Goal: Information Seeking & Learning: Check status

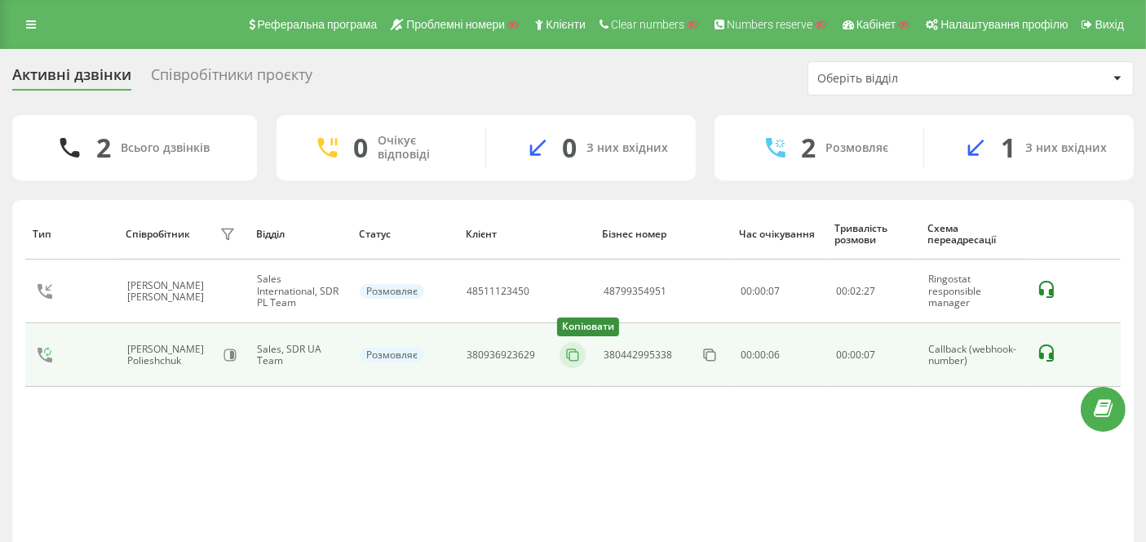
click at [571, 352] on icon at bounding box center [572, 355] width 16 height 16
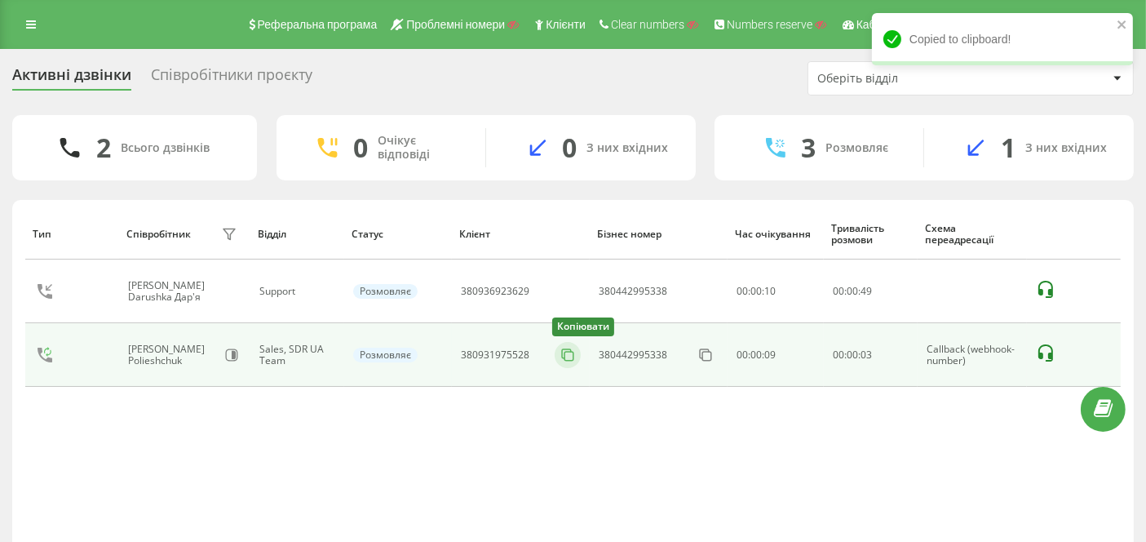
drag, startPoint x: 564, startPoint y: 353, endPoint x: 500, endPoint y: 259, distance: 113.8
click at [560, 347] on icon at bounding box center [568, 355] width 16 height 16
click at [1048, 353] on icon at bounding box center [1045, 352] width 15 height 17
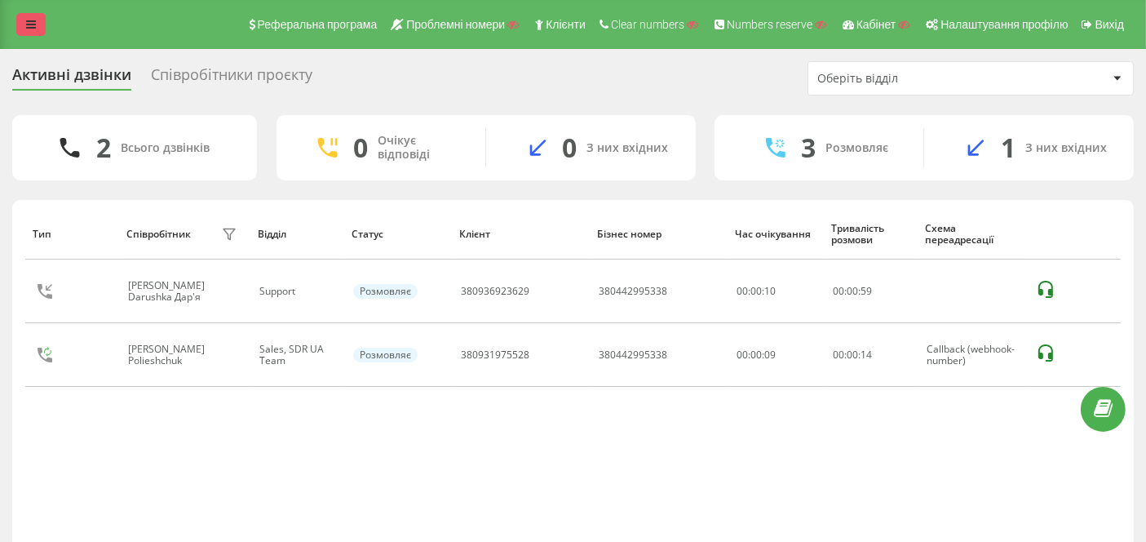
click at [33, 14] on link at bounding box center [30, 24] width 29 height 23
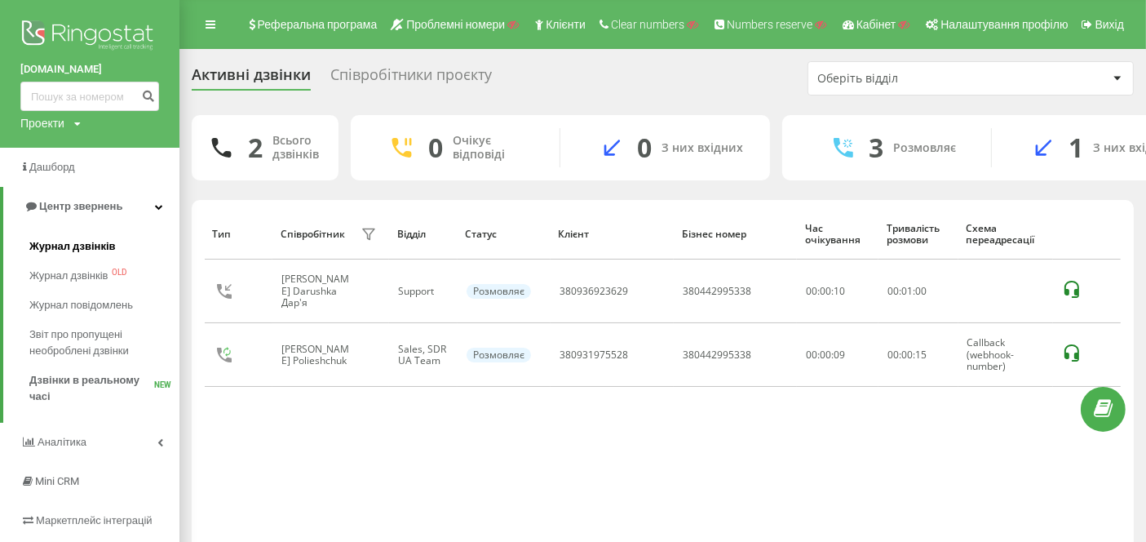
click at [64, 241] on span "Журнал дзвінків" at bounding box center [72, 246] width 86 height 16
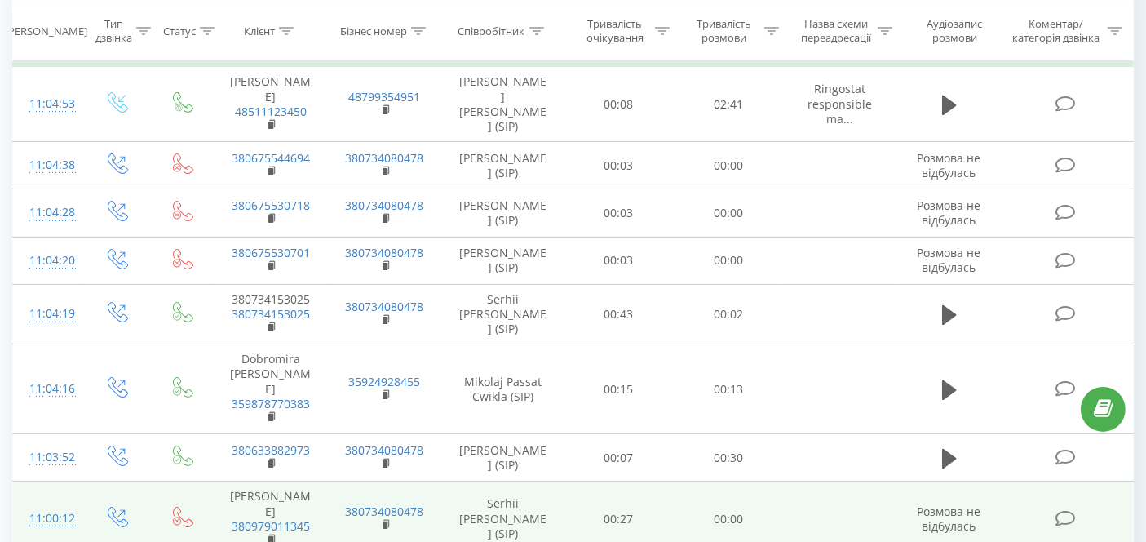
scroll to position [181, 0]
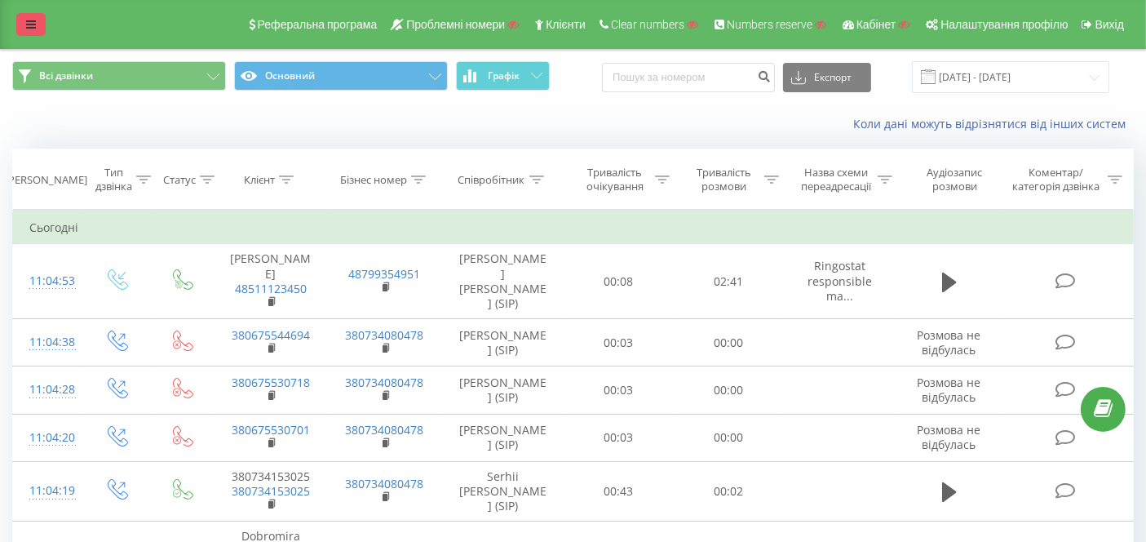
click at [29, 33] on link at bounding box center [30, 24] width 29 height 23
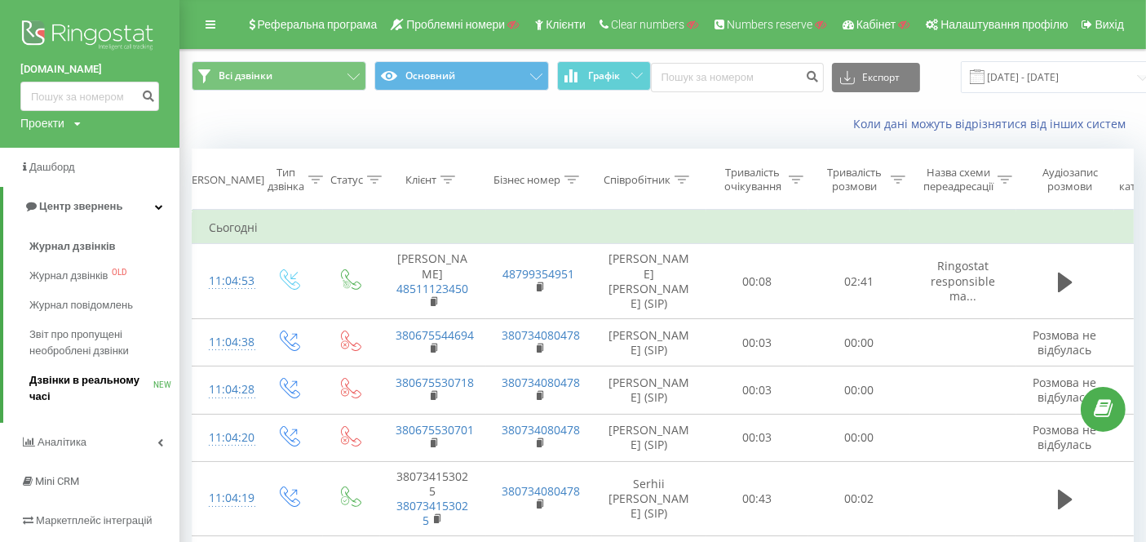
click at [76, 365] on link "Дзвінки в реальному часі NEW" at bounding box center [104, 388] width 150 height 46
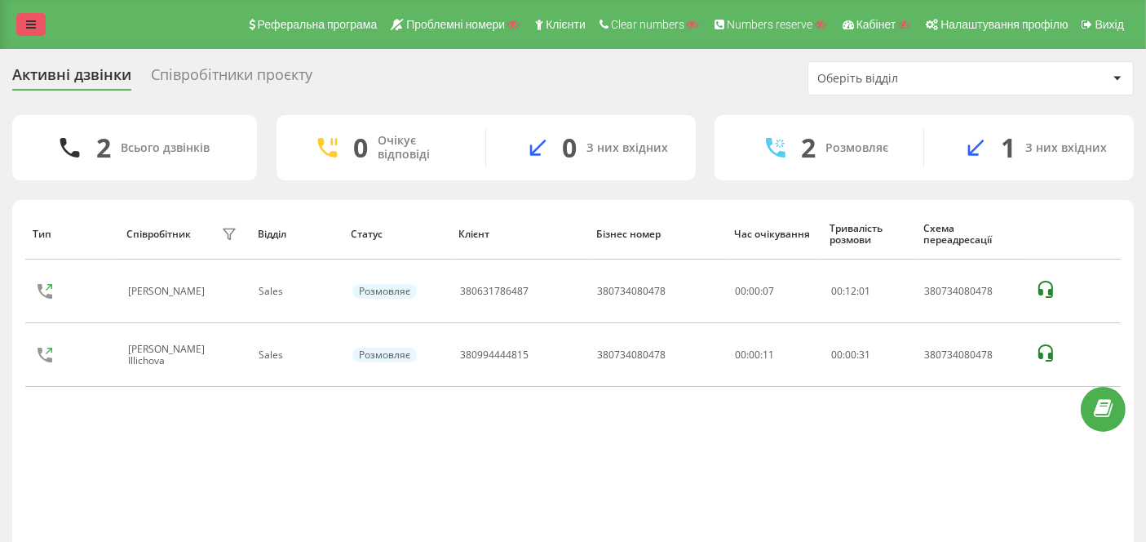
click at [25, 14] on link at bounding box center [30, 24] width 29 height 23
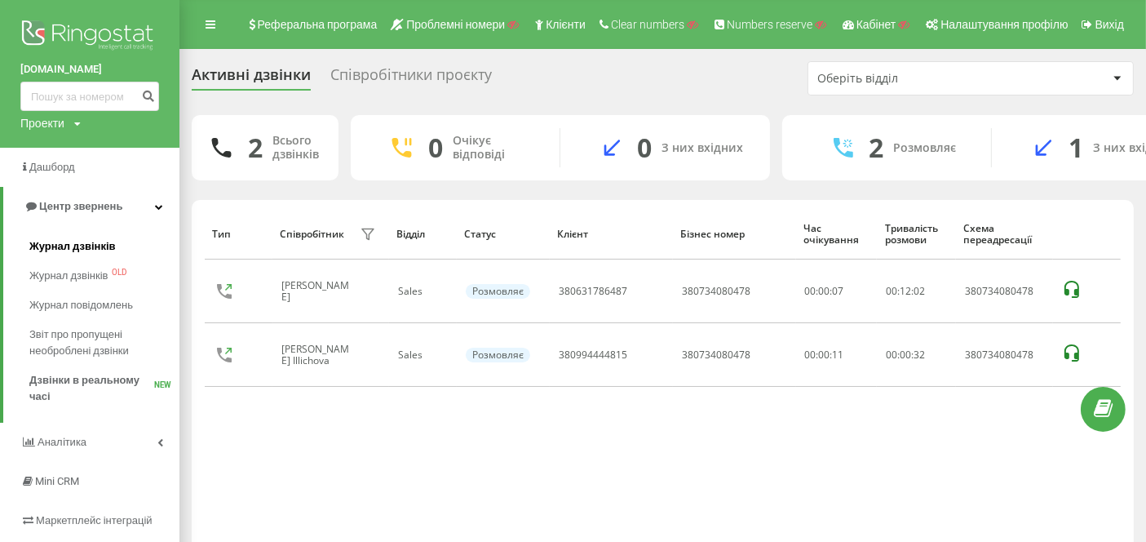
click at [102, 249] on span "Журнал дзвінків" at bounding box center [72, 246] width 86 height 16
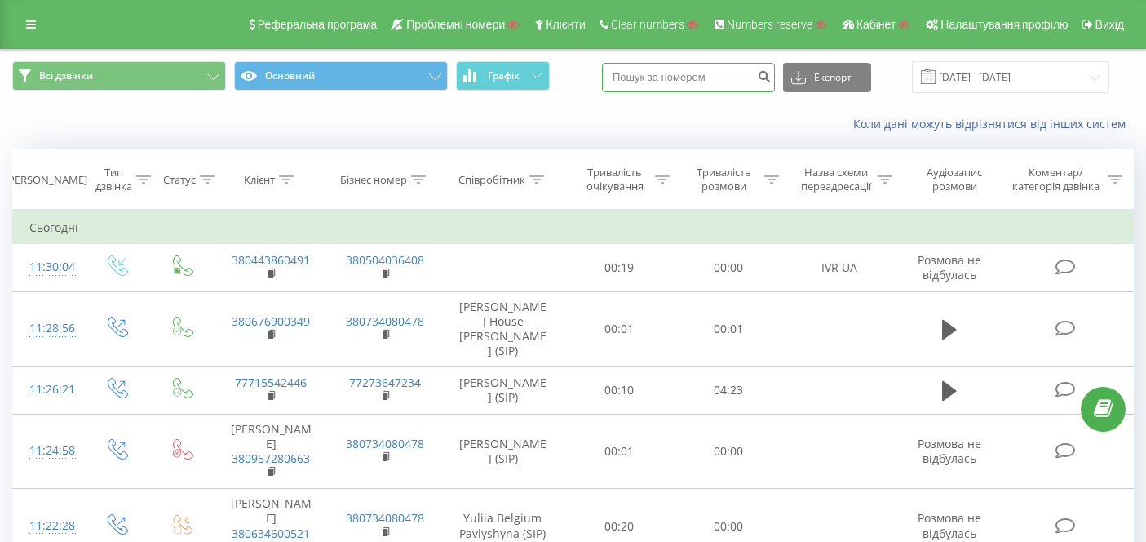
click at [688, 80] on input at bounding box center [688, 77] width 173 height 29
paste input "380443860491"
type input "380443860491"
click at [771, 70] on icon "submit" at bounding box center [764, 74] width 14 height 10
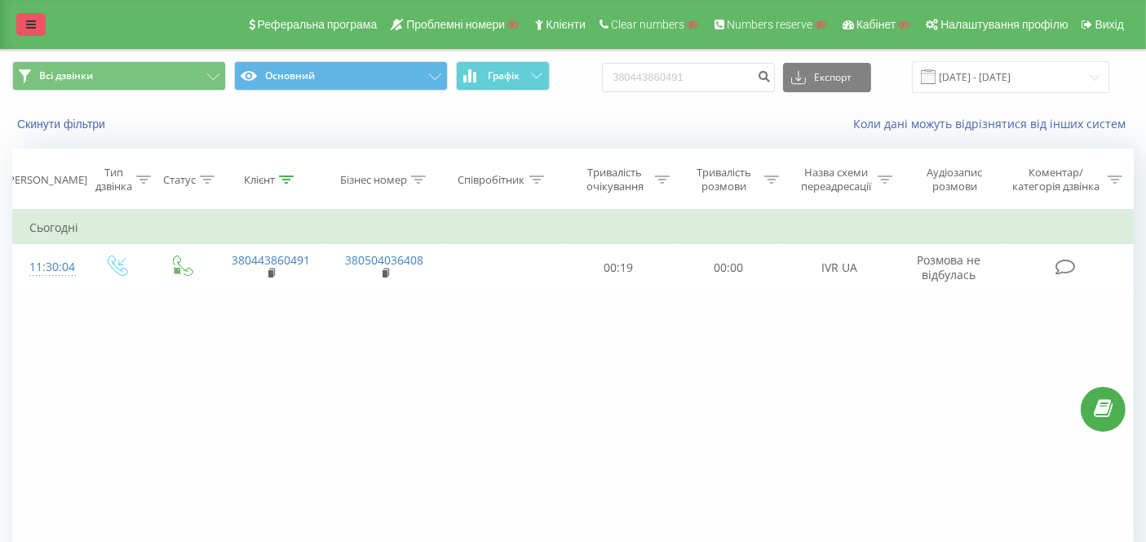
click at [18, 27] on link at bounding box center [30, 24] width 29 height 23
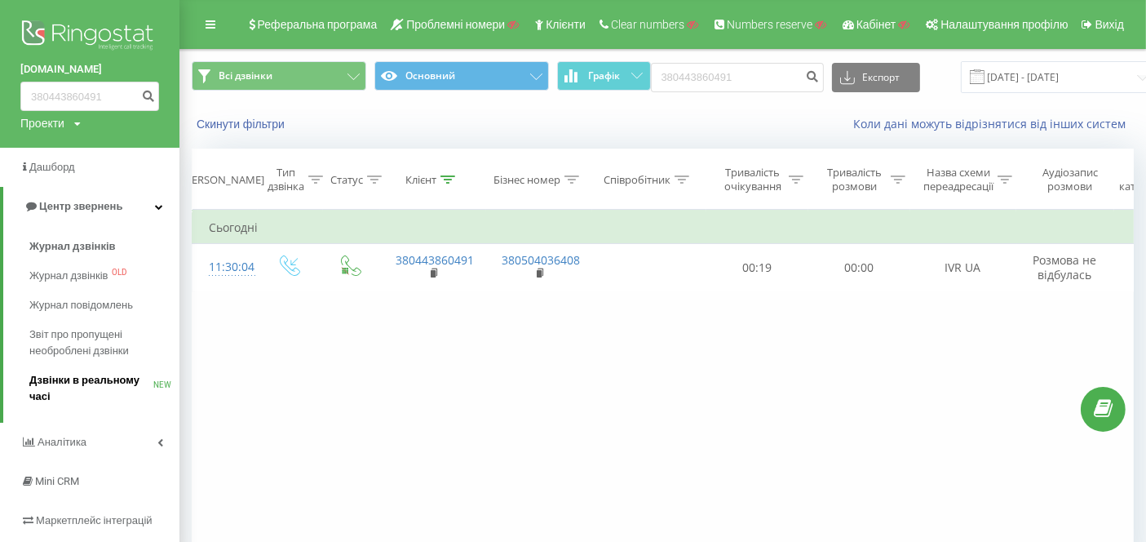
click at [98, 380] on span "Дзвінки в реальному часі" at bounding box center [91, 388] width 124 height 33
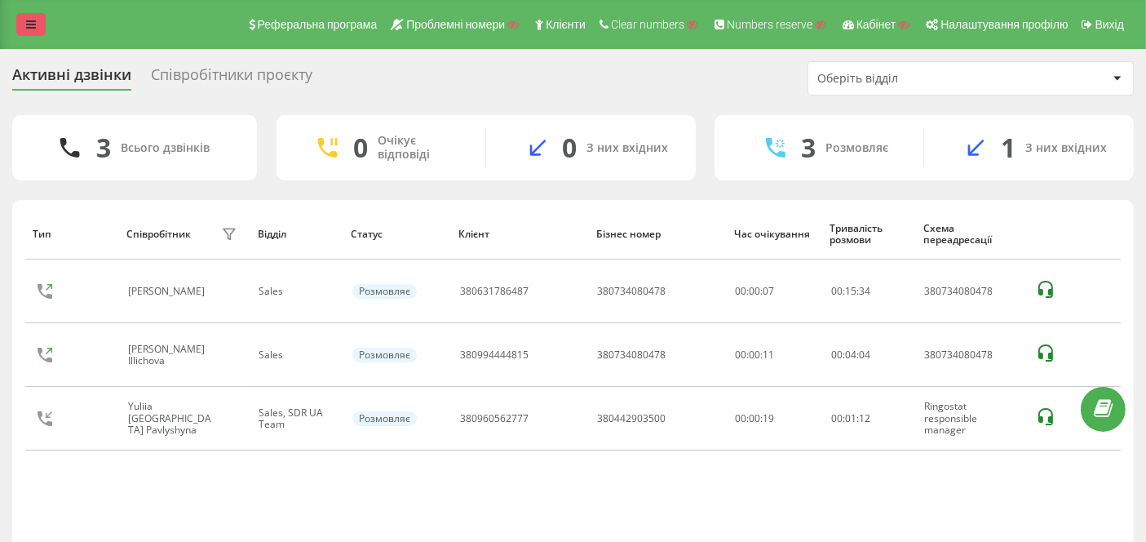
click at [26, 29] on icon at bounding box center [31, 24] width 10 height 11
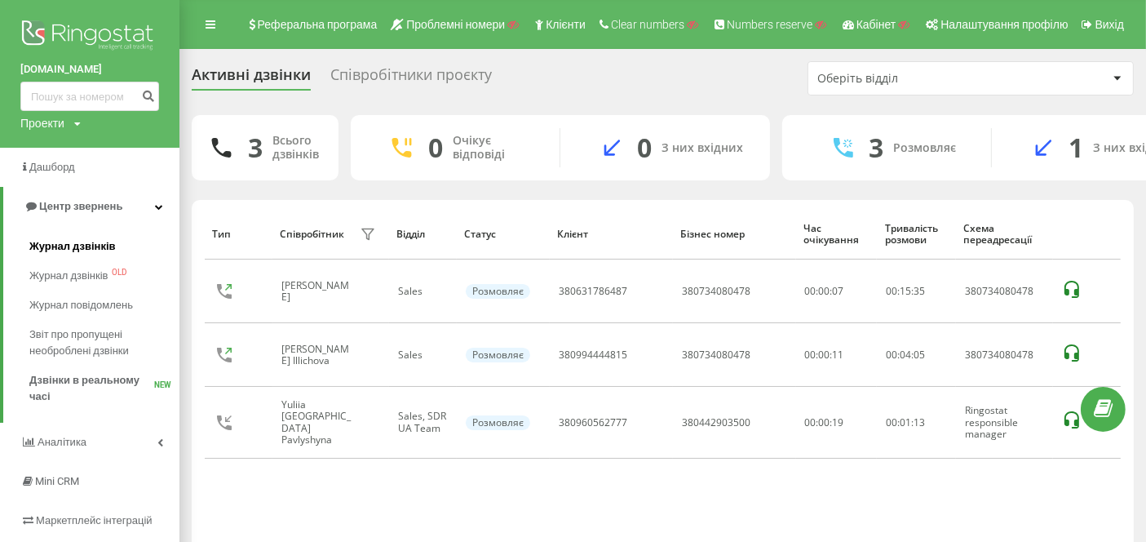
drag, startPoint x: 88, startPoint y: 241, endPoint x: 95, endPoint y: 236, distance: 8.8
click at [88, 241] on span "Журнал дзвінків" at bounding box center [72, 246] width 86 height 16
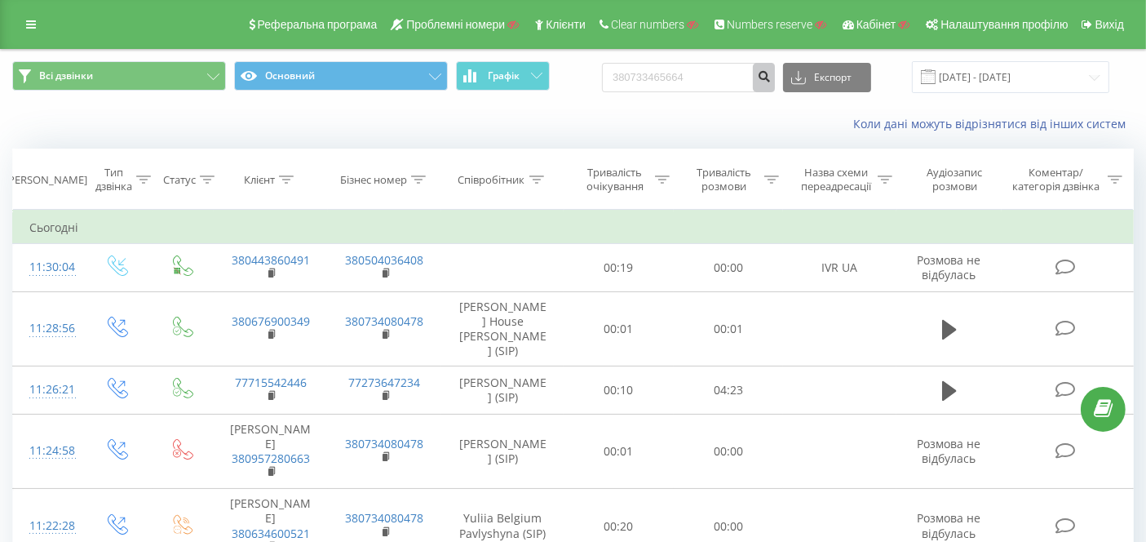
type input "380733465664"
click at [771, 73] on icon "submit" at bounding box center [764, 74] width 14 height 10
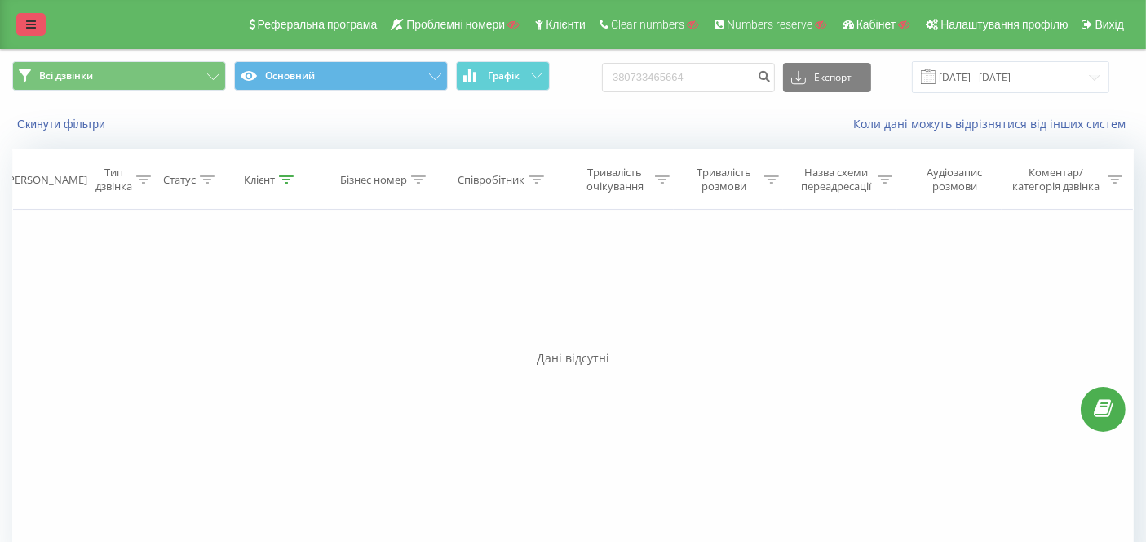
click at [33, 28] on icon at bounding box center [31, 24] width 10 height 11
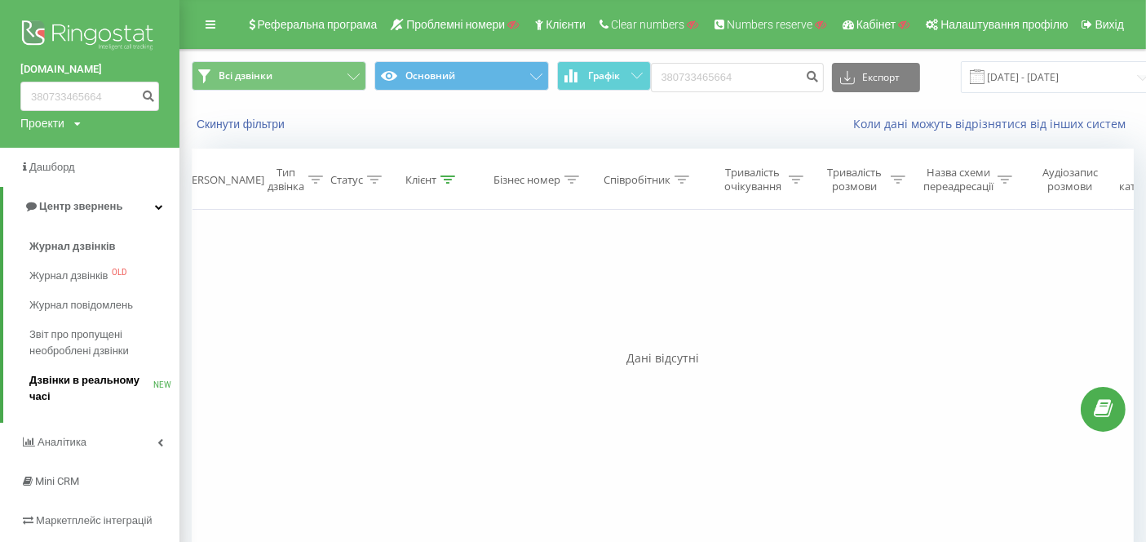
click at [110, 381] on span "Дзвінки в реальному часі" at bounding box center [91, 388] width 124 height 33
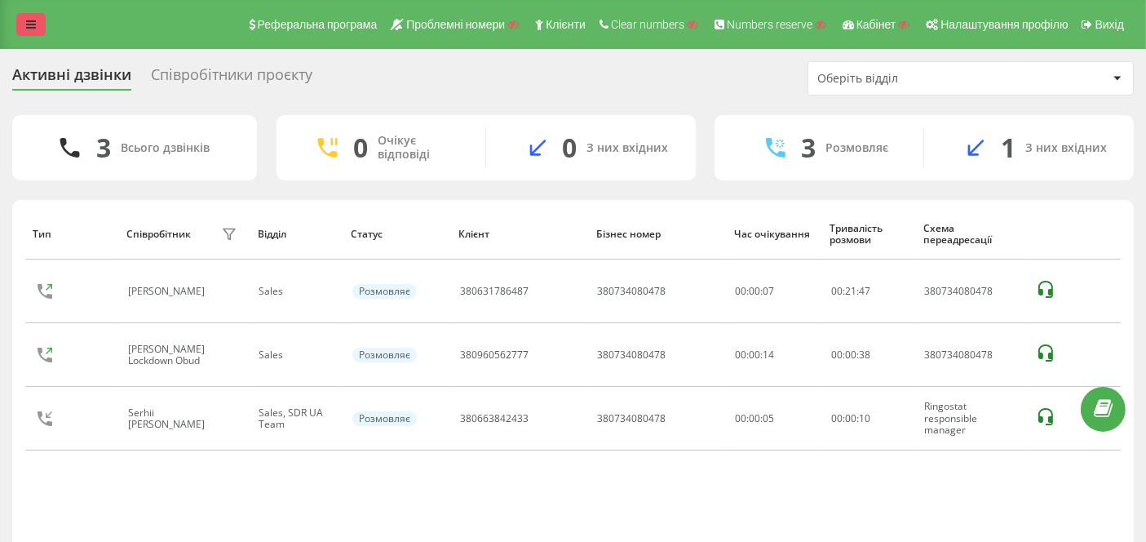
click at [20, 24] on link at bounding box center [30, 24] width 29 height 23
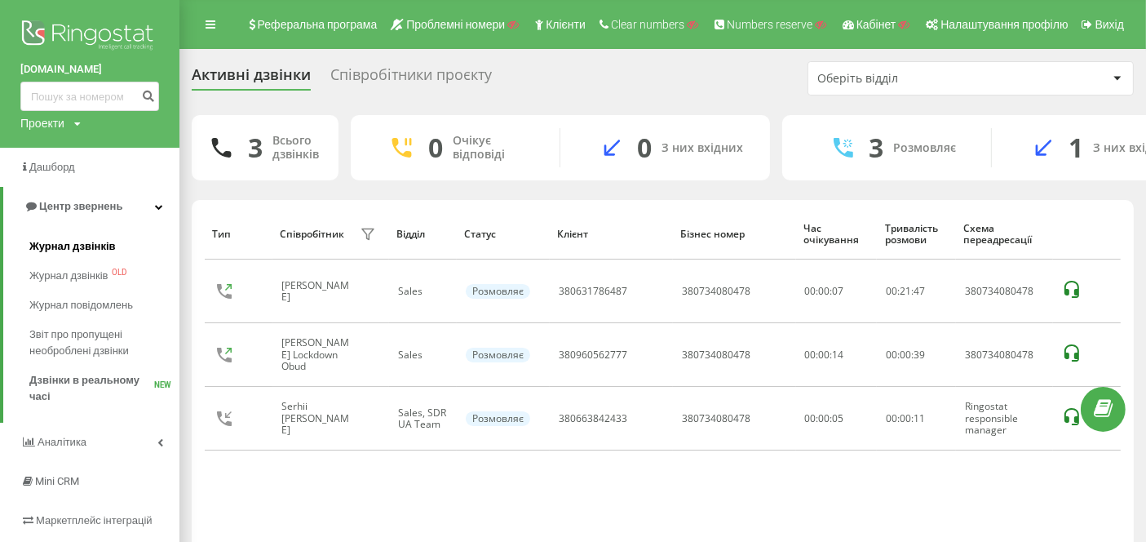
click at [74, 252] on span "Журнал дзвінків" at bounding box center [72, 246] width 86 height 16
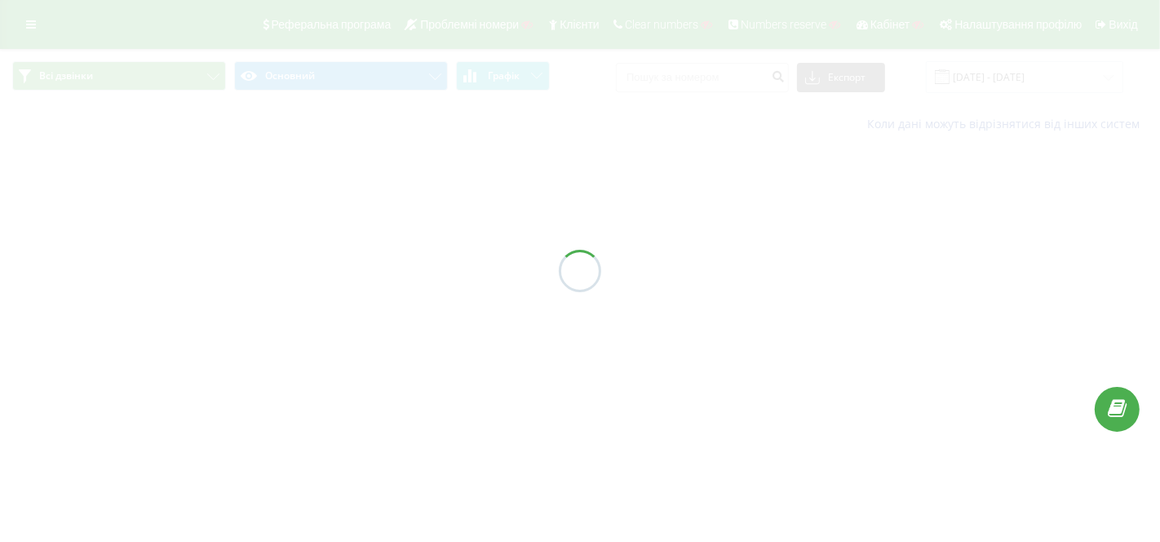
click at [721, 81] on div at bounding box center [580, 271] width 1160 height 542
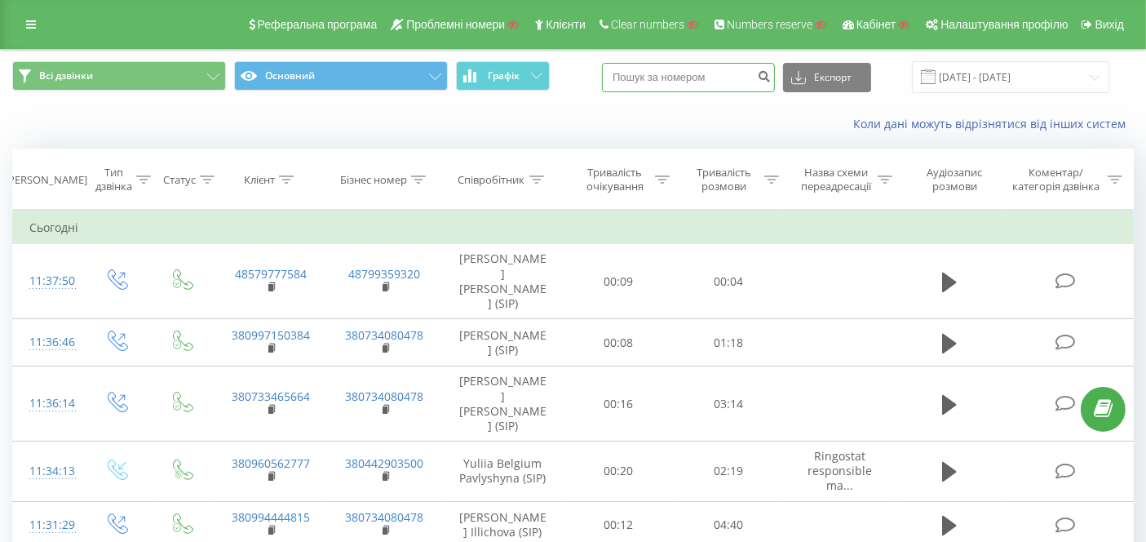
click at [701, 73] on input at bounding box center [688, 77] width 173 height 29
paste input "380663842433"
type input "380663842433"
click at [771, 76] on icon "submit" at bounding box center [764, 74] width 14 height 10
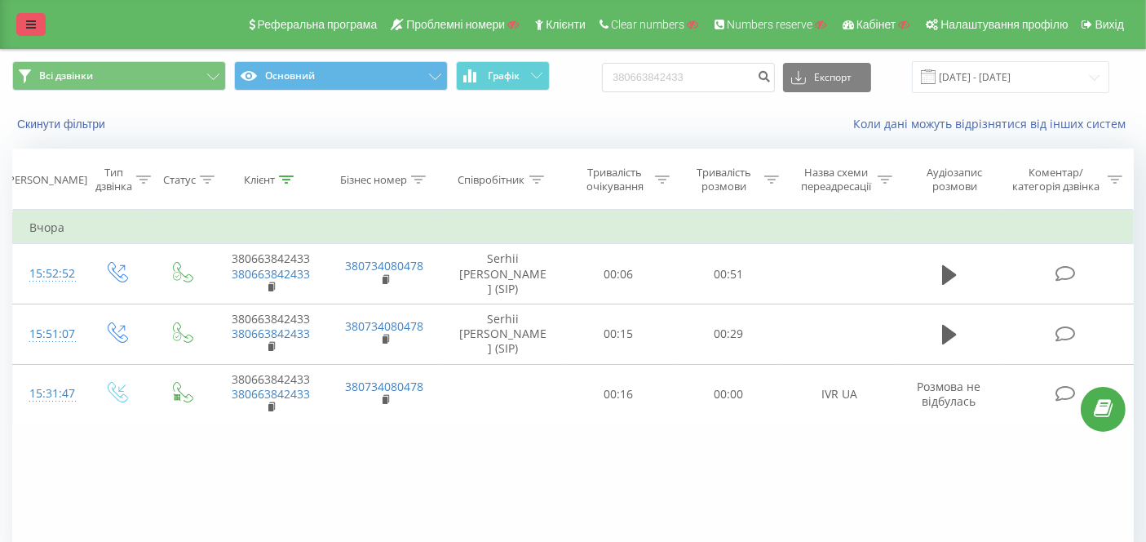
click at [37, 26] on link at bounding box center [30, 24] width 29 height 23
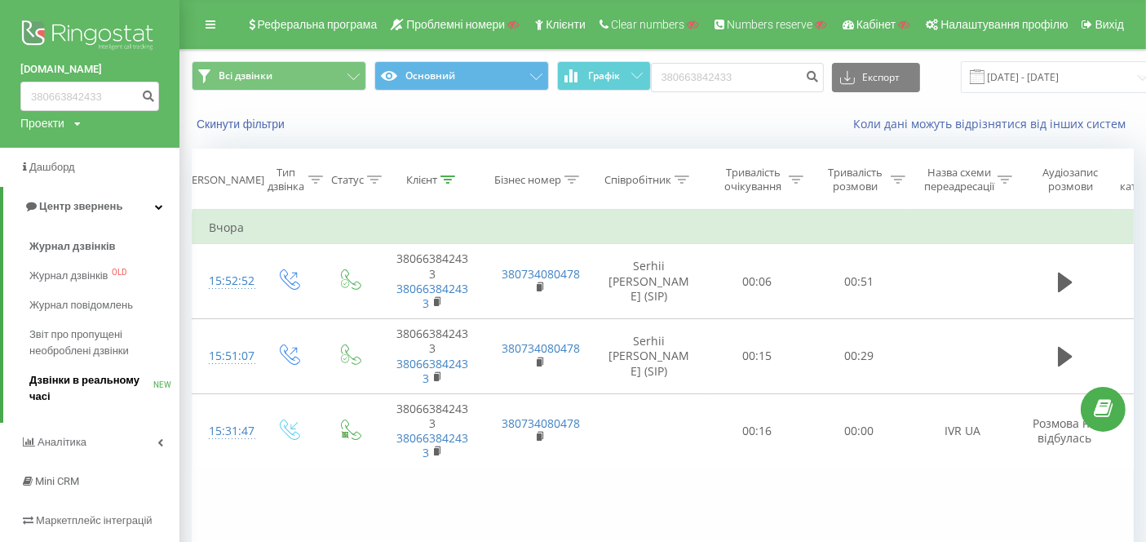
click at [95, 383] on span "Дзвінки в реальному часі" at bounding box center [91, 388] width 124 height 33
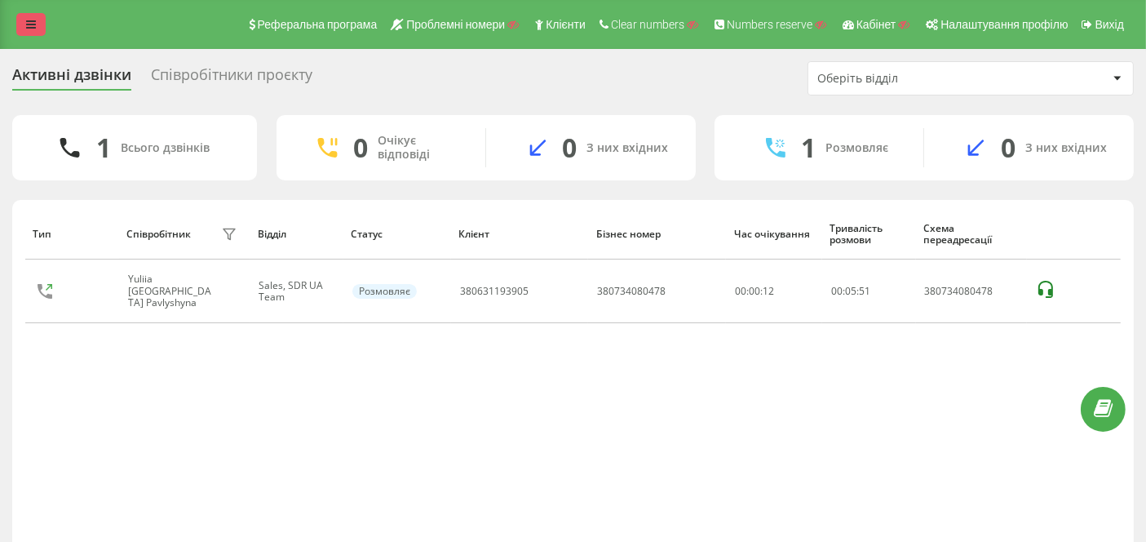
click at [31, 21] on icon at bounding box center [31, 24] width 10 height 11
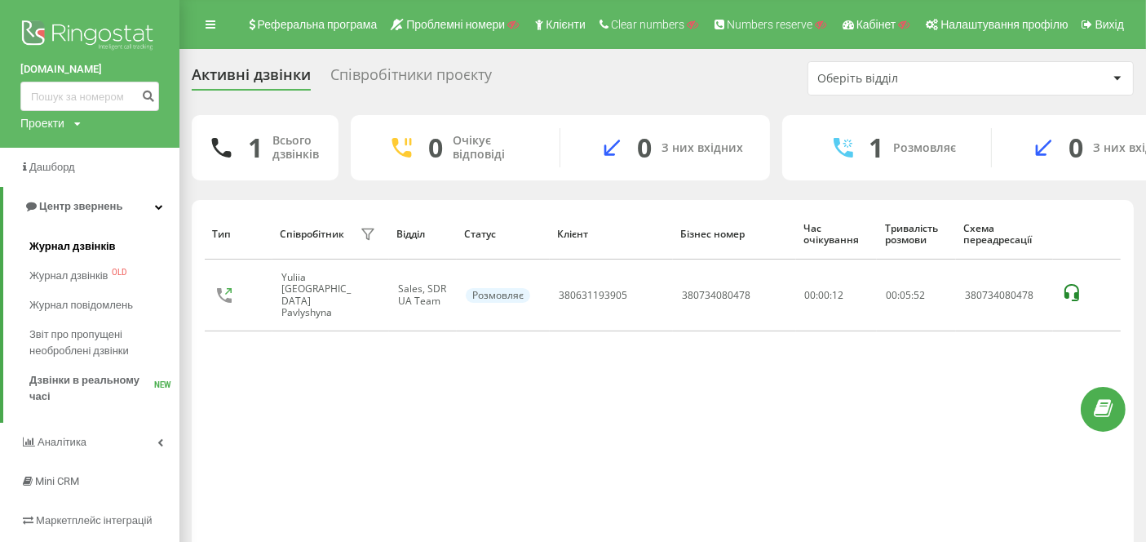
click at [107, 241] on span "Журнал дзвінків" at bounding box center [72, 246] width 86 height 16
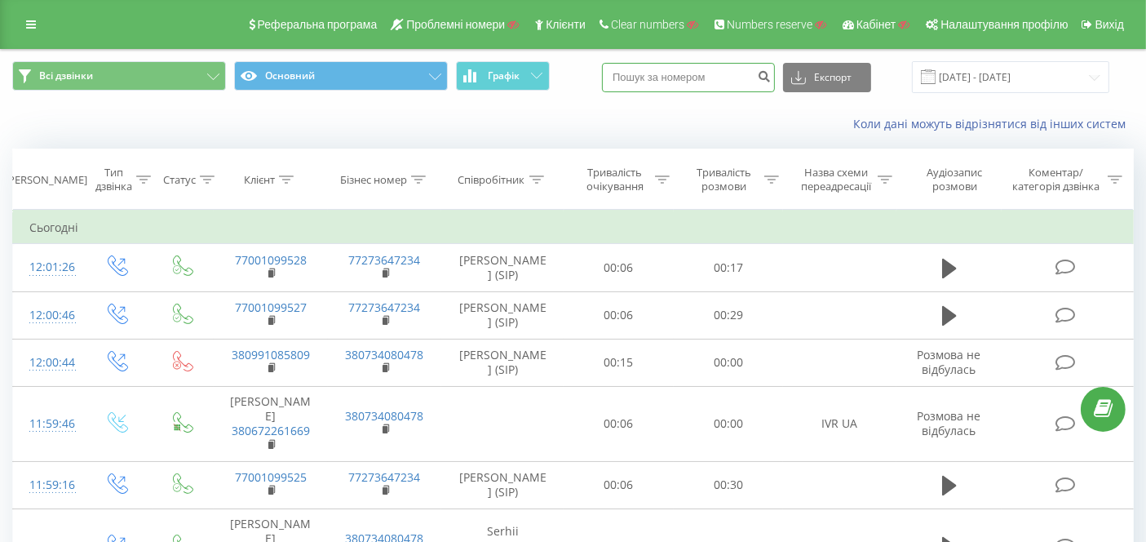
click at [688, 77] on input at bounding box center [688, 77] width 173 height 29
paste input "380672261669"
type input "380672261669"
click at [775, 82] on button "submit" at bounding box center [764, 77] width 22 height 29
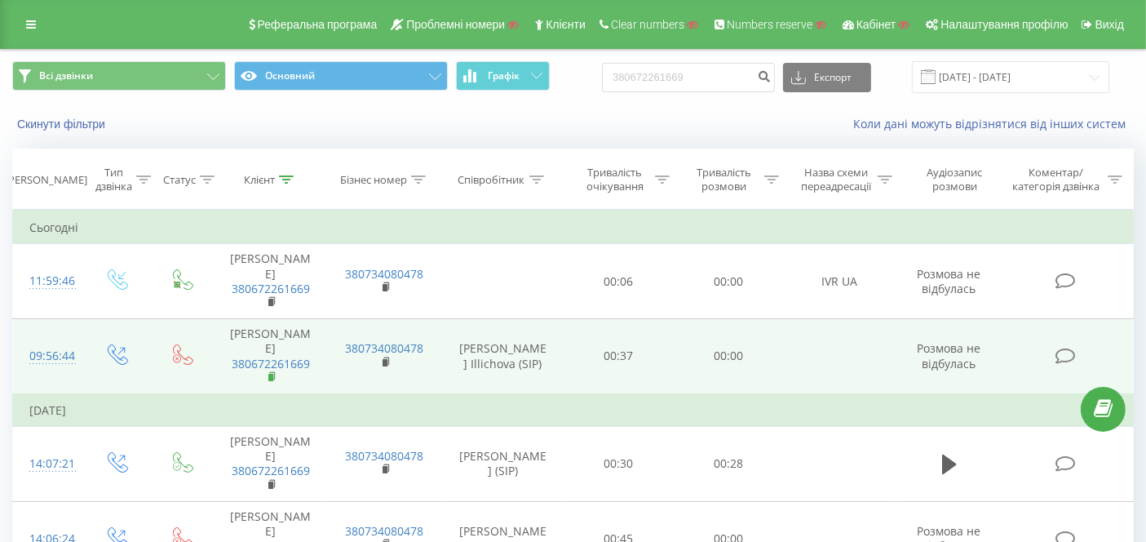
click at [272, 374] on rect at bounding box center [270, 377] width 5 height 7
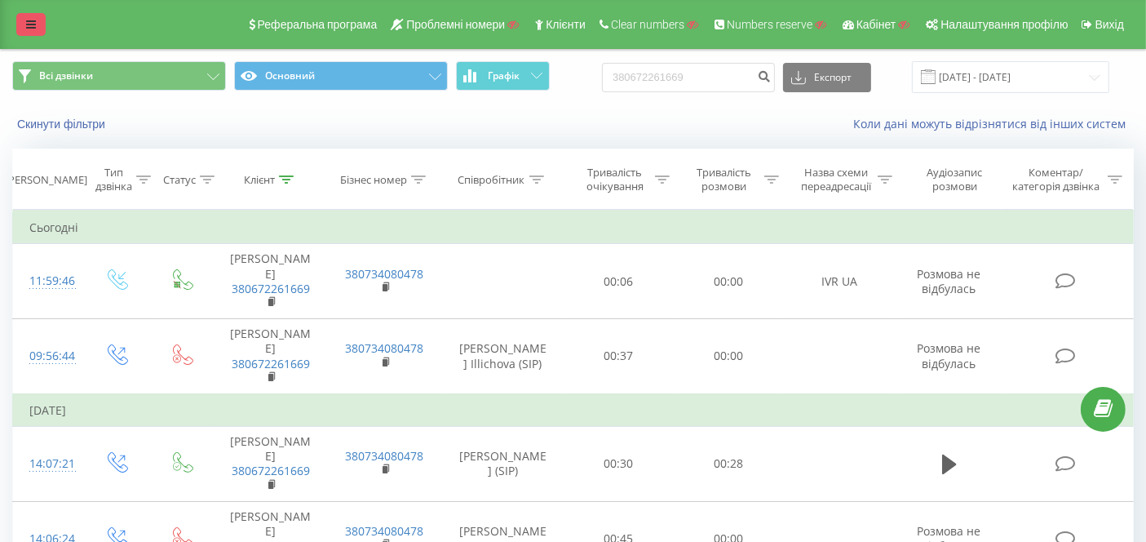
click at [43, 21] on link at bounding box center [30, 24] width 29 height 23
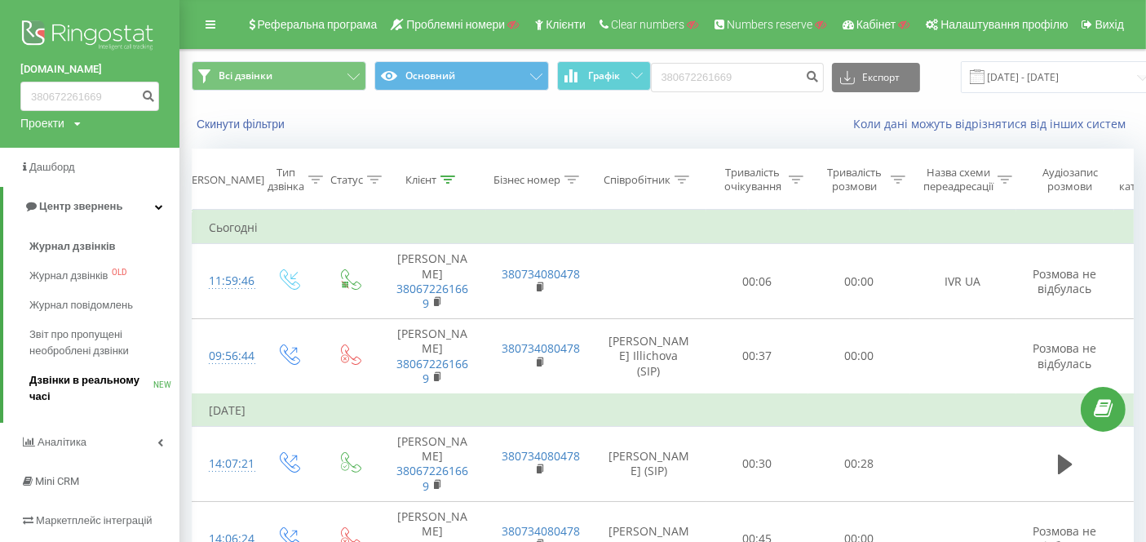
drag, startPoint x: 65, startPoint y: 376, endPoint x: 148, endPoint y: 188, distance: 204.9
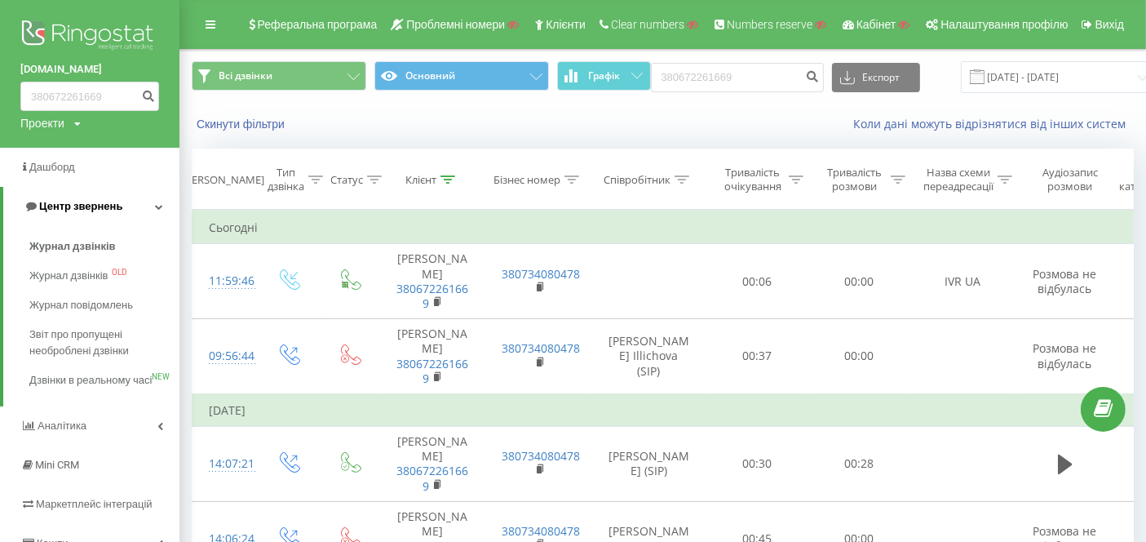
click at [65, 376] on span "Дзвінки в реальному часі" at bounding box center [90, 380] width 122 height 16
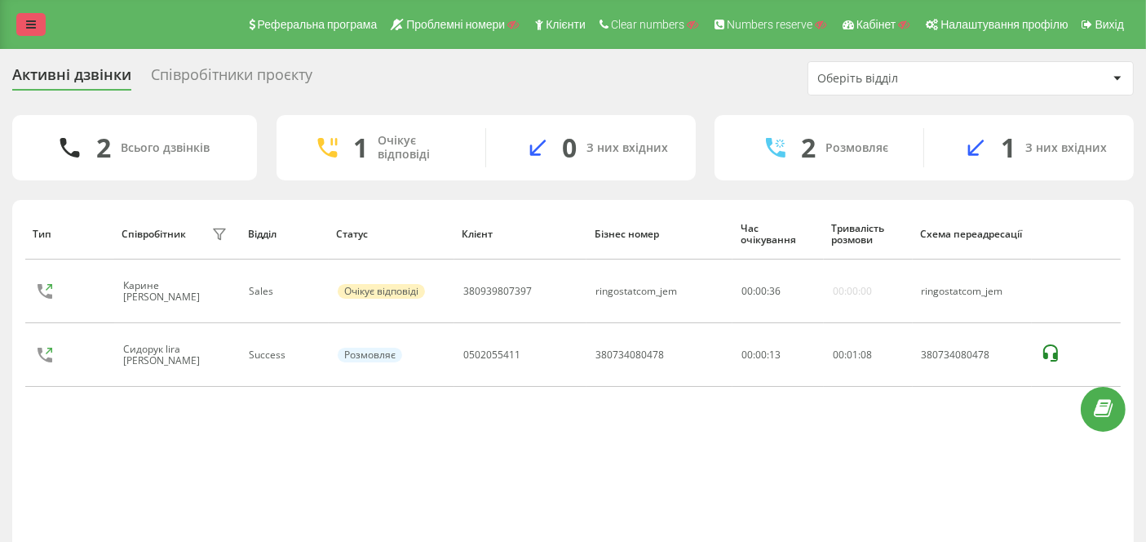
click at [24, 15] on link at bounding box center [30, 24] width 29 height 23
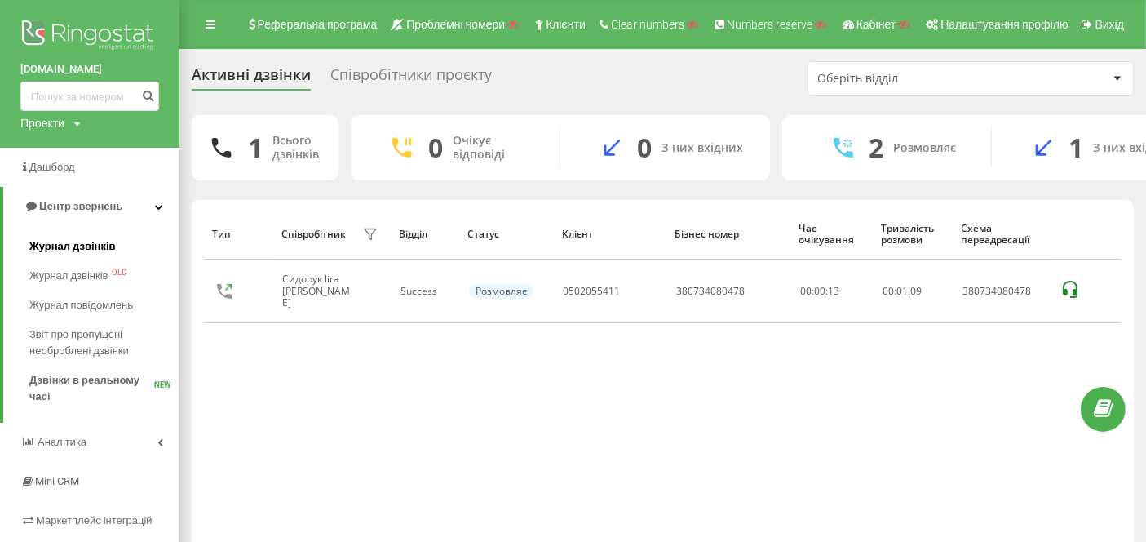
click at [98, 246] on span "Журнал дзвінків" at bounding box center [72, 246] width 86 height 16
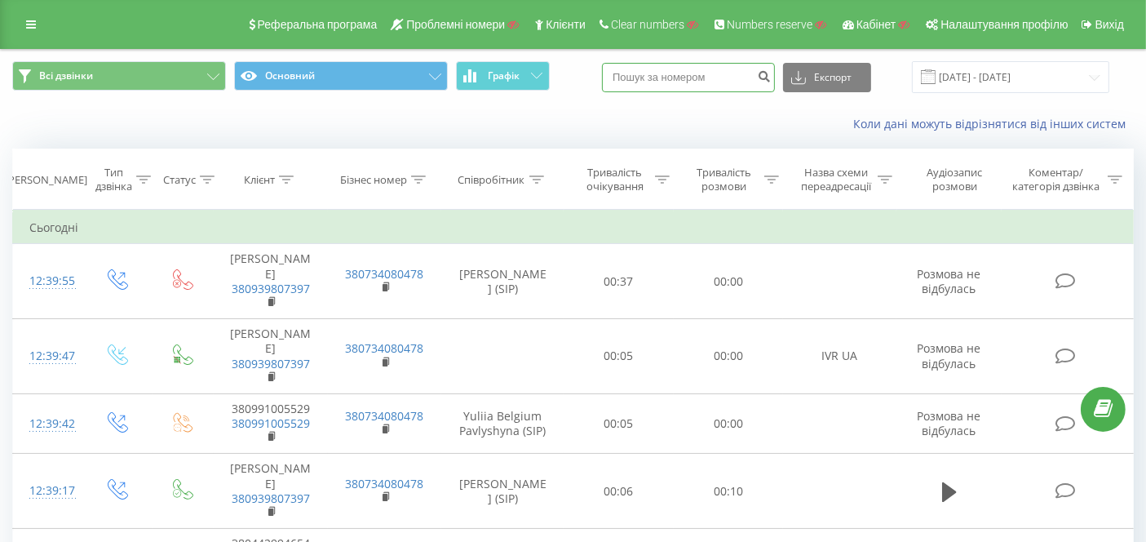
click at [684, 77] on input at bounding box center [688, 77] width 173 height 29
paste input "380939807397"
type input "380939807397"
click at [771, 76] on icon "submit" at bounding box center [764, 74] width 14 height 10
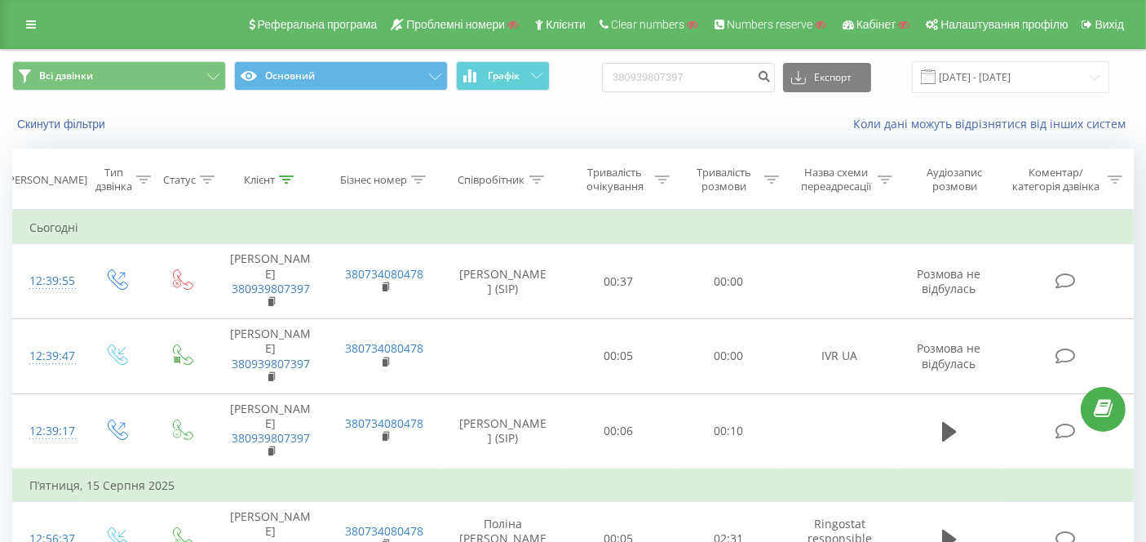
click at [33, 24] on icon at bounding box center [31, 24] width 10 height 11
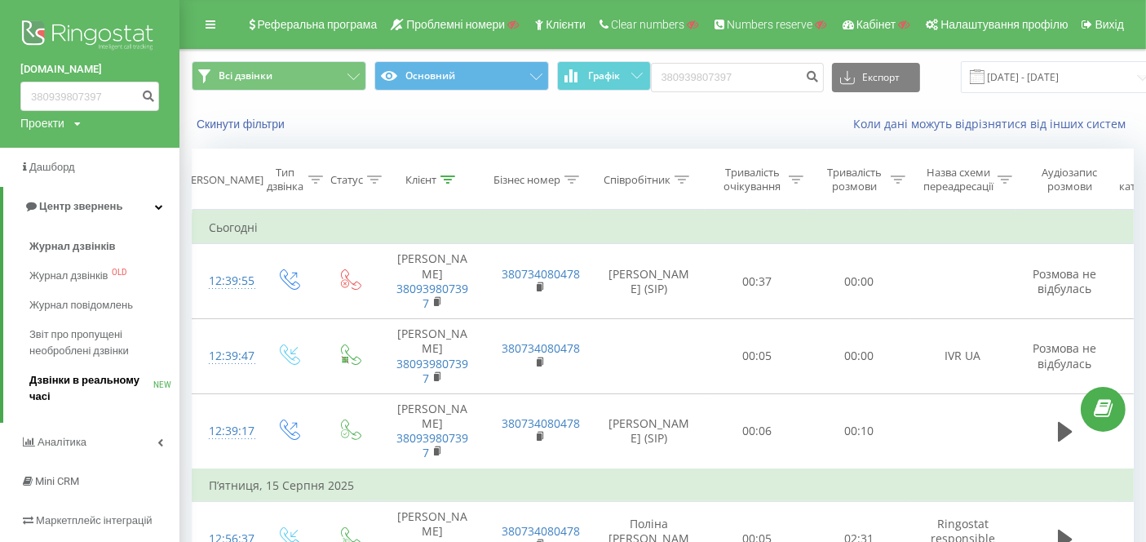
click at [81, 383] on span "Дзвінки в реальному часі" at bounding box center [91, 388] width 124 height 33
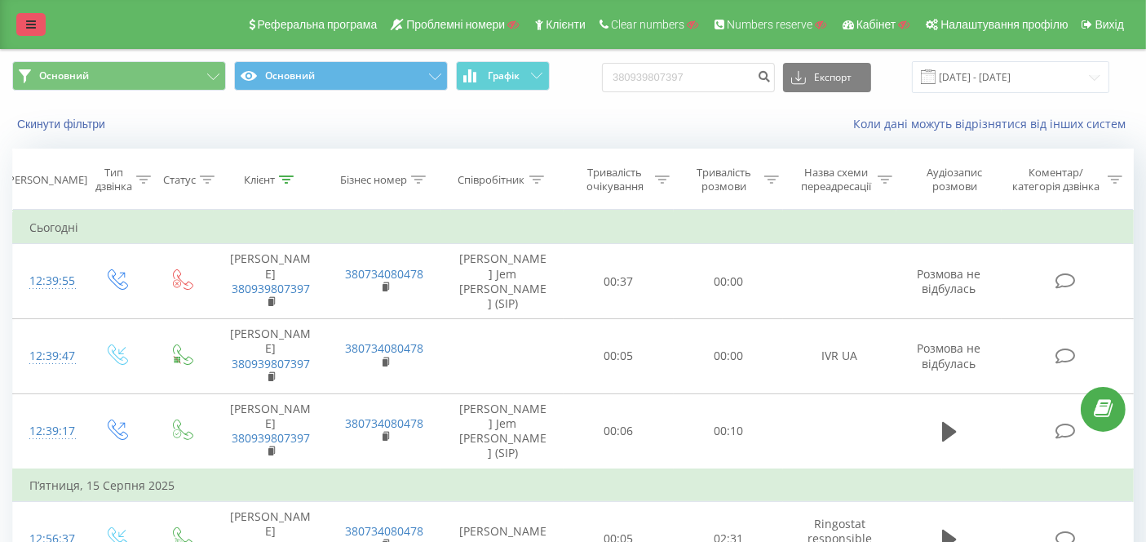
click at [33, 22] on icon at bounding box center [31, 24] width 10 height 11
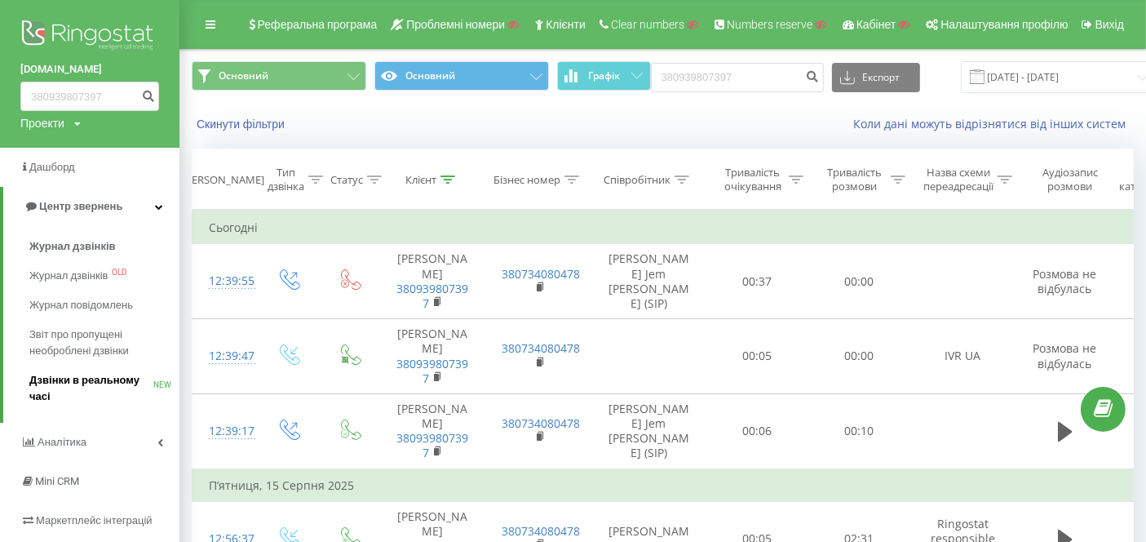
click at [87, 390] on span "Дзвінки в реальному часі" at bounding box center [91, 388] width 124 height 33
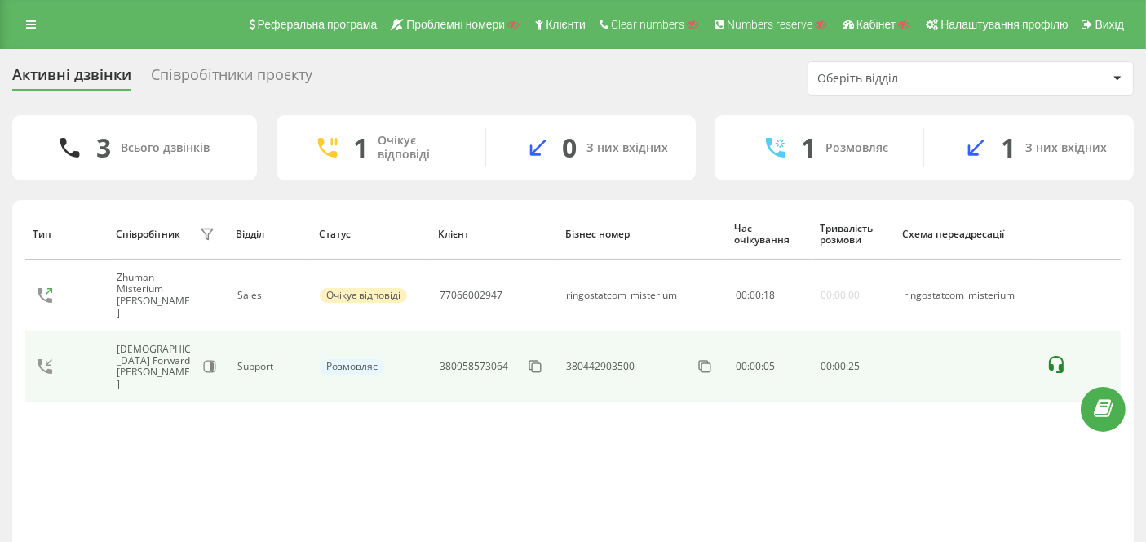
click at [1052, 356] on icon at bounding box center [1056, 364] width 15 height 17
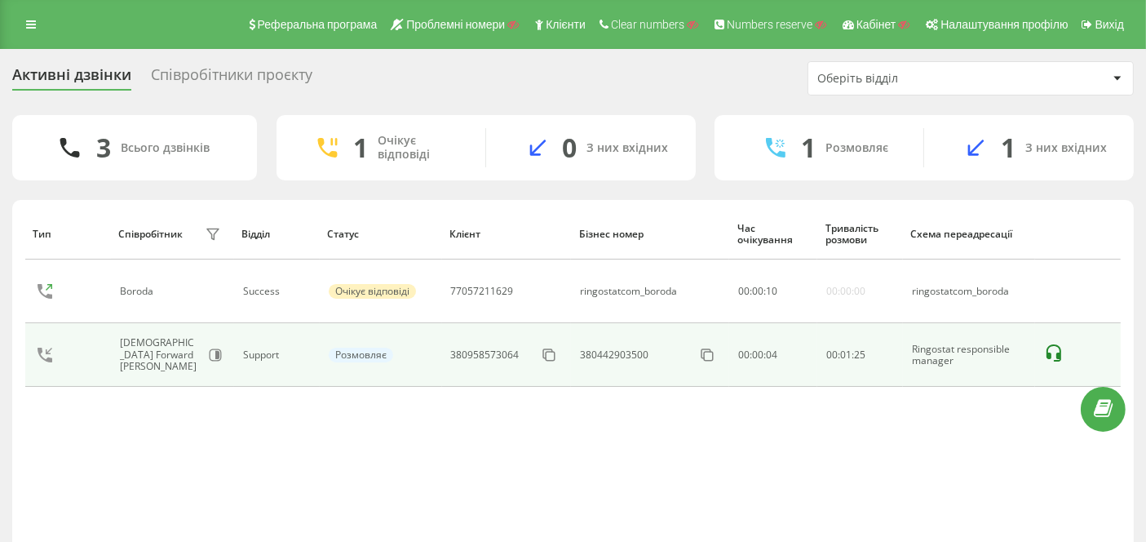
click at [1053, 351] on icon at bounding box center [1054, 353] width 20 height 20
click at [552, 353] on icon at bounding box center [549, 355] width 16 height 16
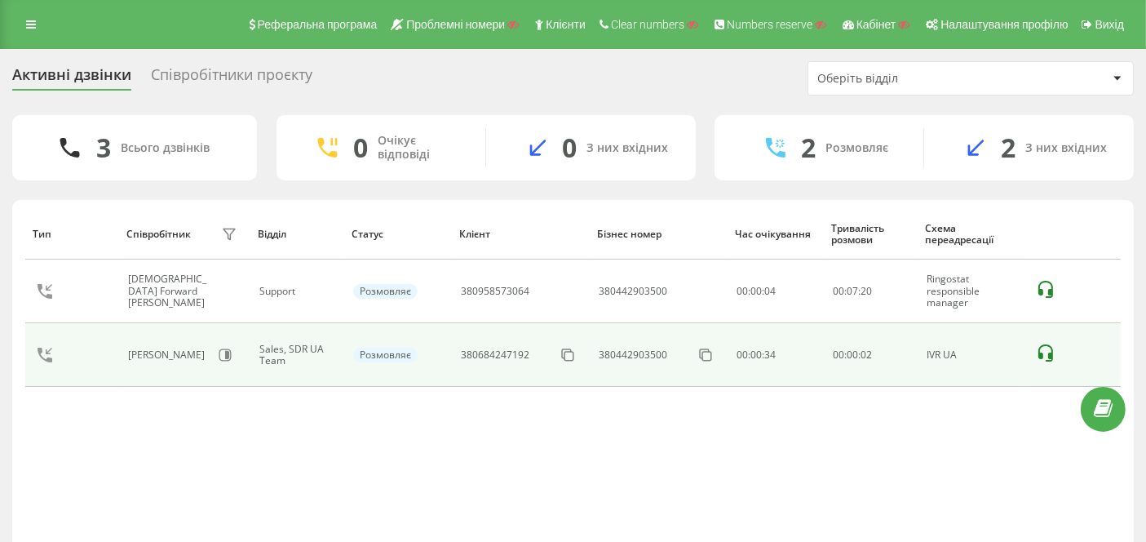
click at [1048, 347] on icon at bounding box center [1046, 353] width 20 height 20
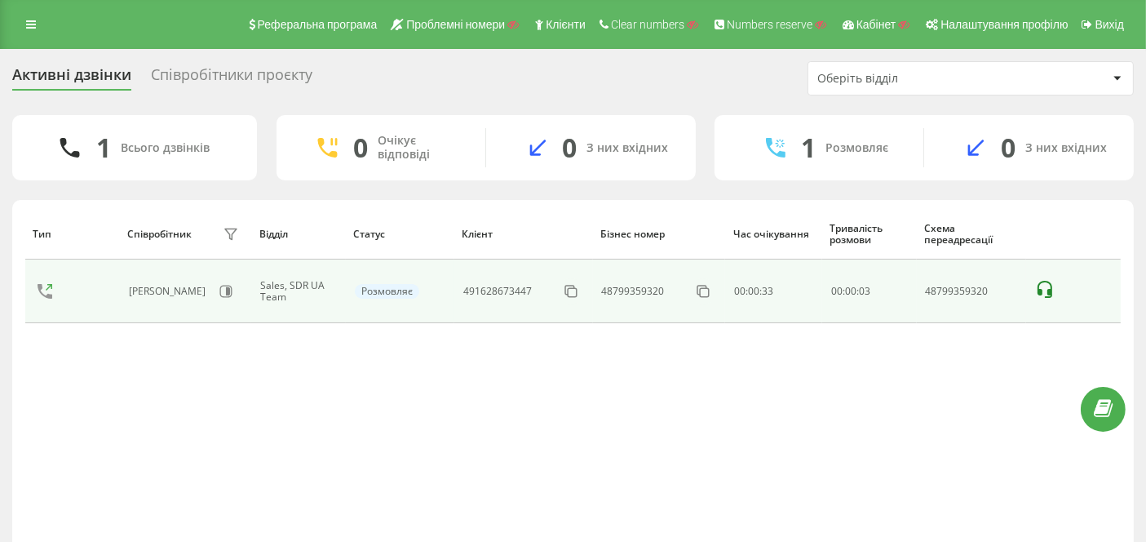
click at [1046, 285] on icon at bounding box center [1045, 290] width 20 height 20
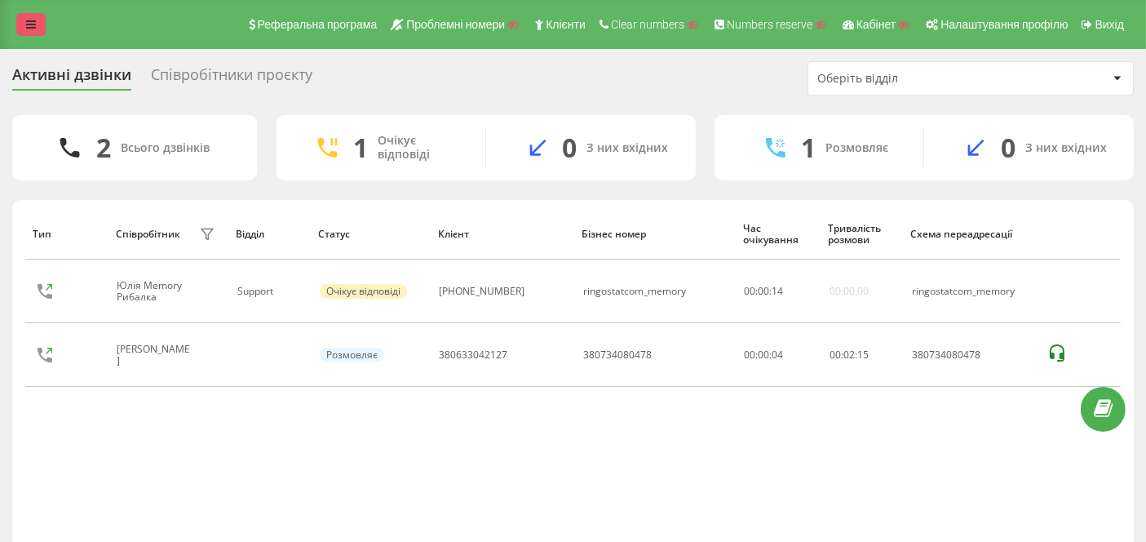
click at [30, 34] on link at bounding box center [30, 24] width 29 height 23
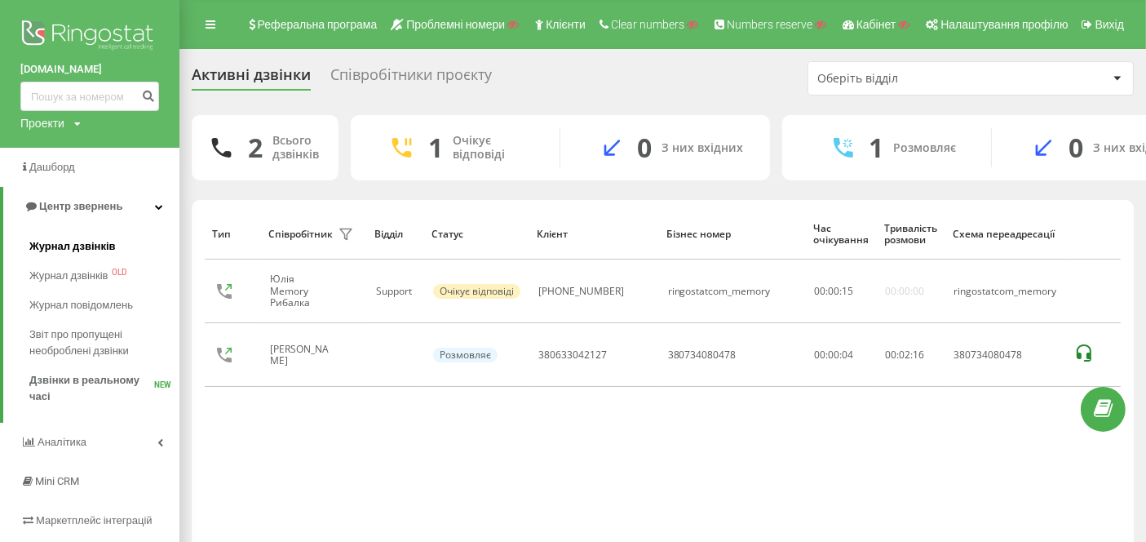
click at [79, 249] on span "Журнал дзвінків" at bounding box center [72, 246] width 86 height 16
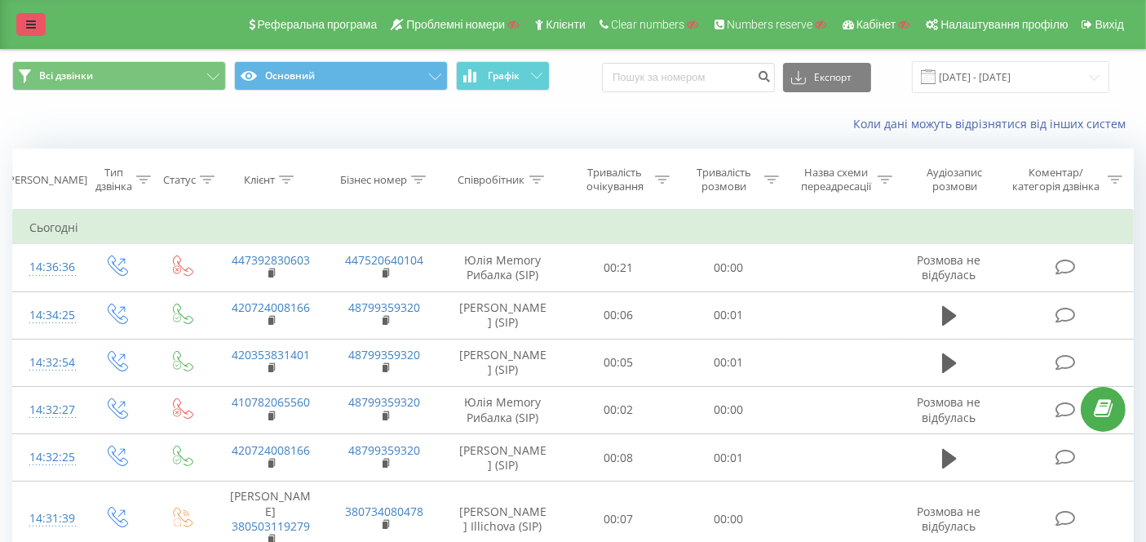
click at [34, 20] on icon at bounding box center [31, 24] width 10 height 11
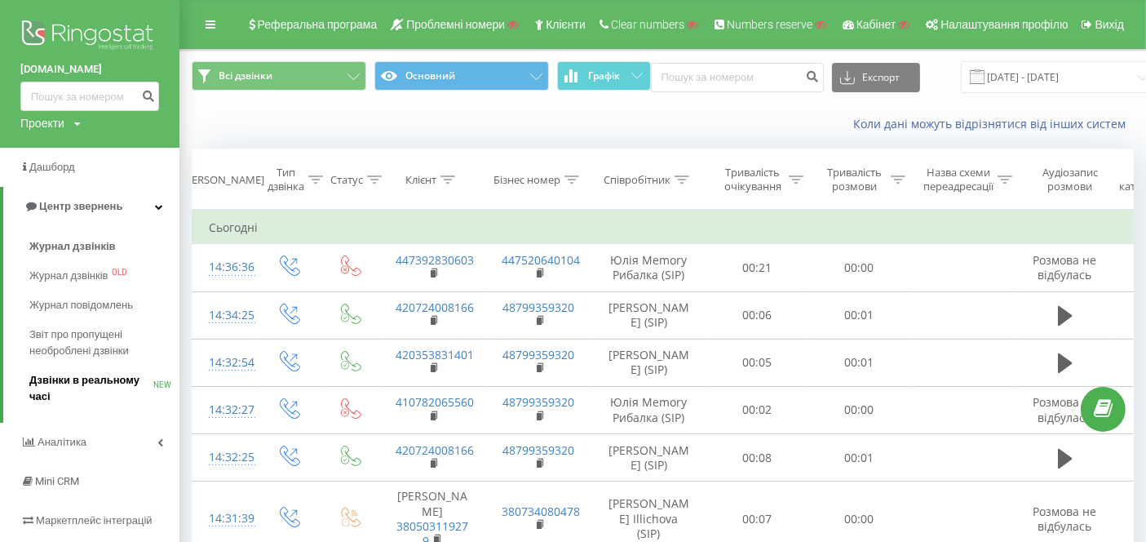
click at [104, 392] on span "Дзвінки в реальному часі" at bounding box center [91, 388] width 124 height 33
